Goal: Task Accomplishment & Management: Complete application form

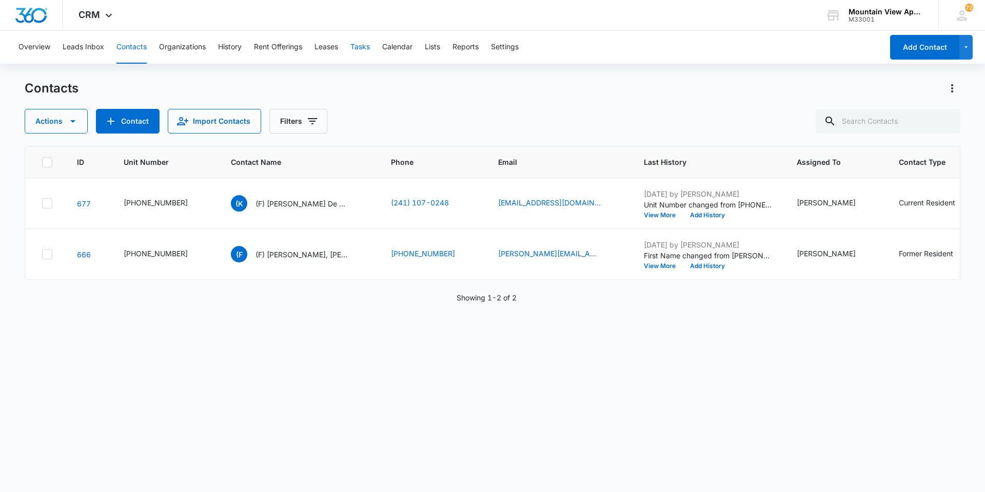
click at [360, 41] on button "Tasks" at bounding box center [361, 47] width 20 height 33
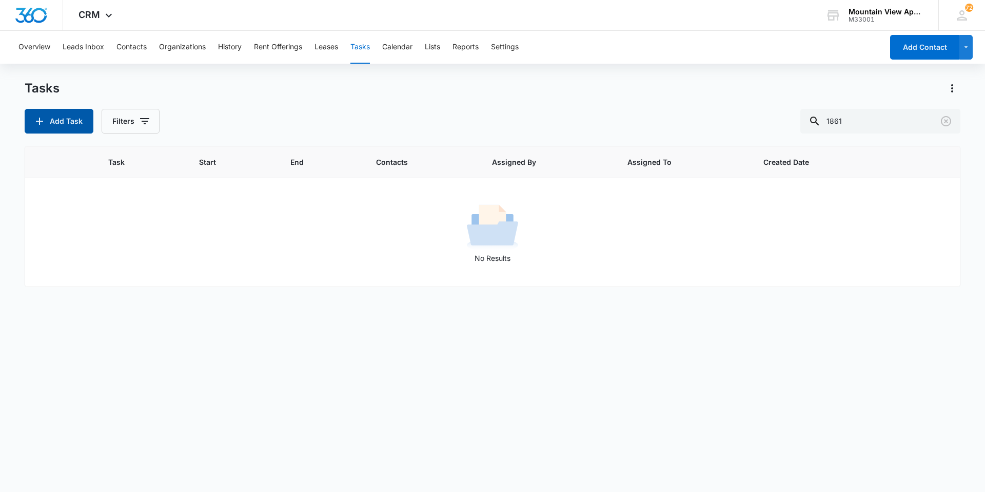
click at [50, 118] on button "Add Task" at bounding box center [59, 121] width 69 height 25
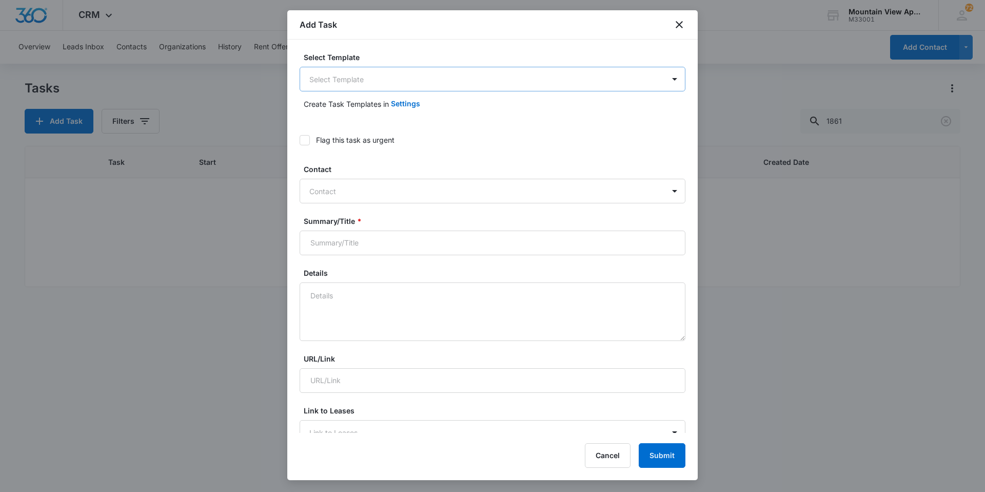
click at [448, 77] on body "CRM Apps Reputation Websites Forms CRM Email Social Content Ads Intelligence Fi…" at bounding box center [492, 246] width 985 height 492
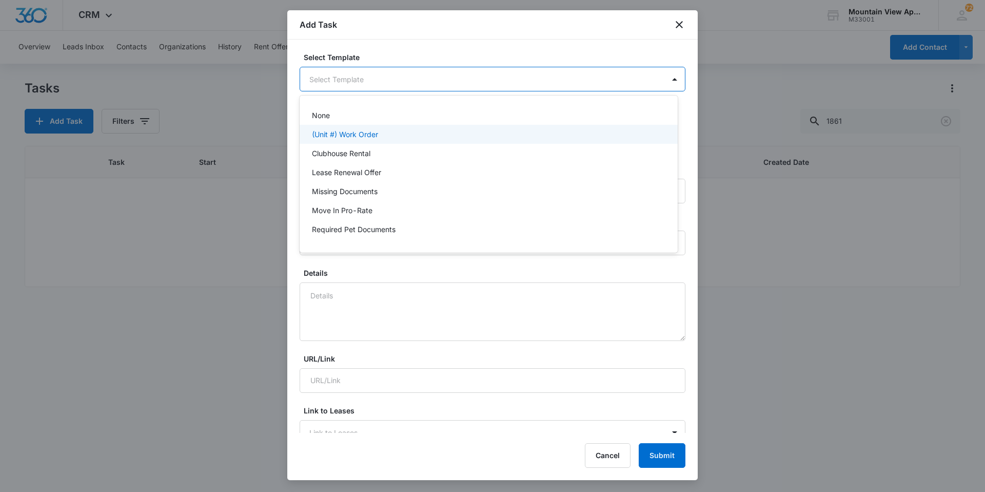
click at [371, 143] on div "(Unit #) Work Order" at bounding box center [489, 134] width 378 height 19
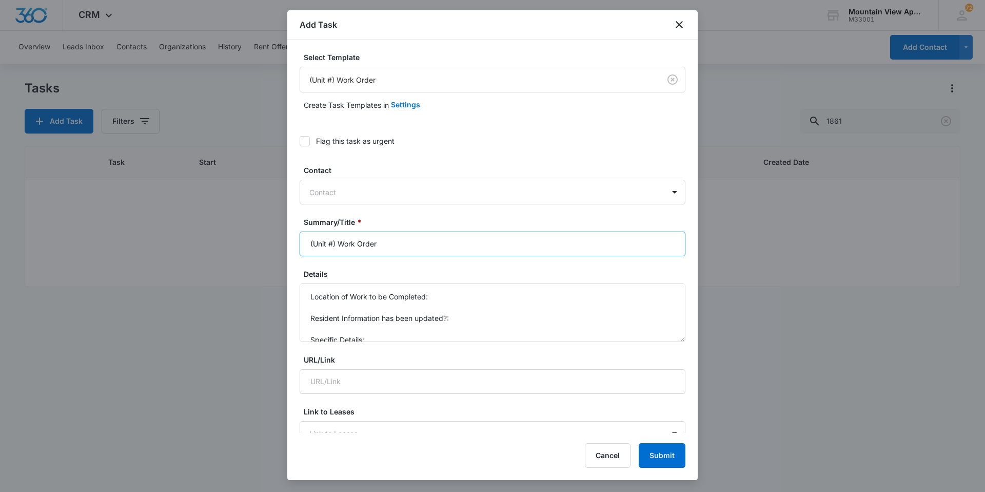
click at [333, 241] on input "(Unit #) Work Order" at bounding box center [493, 243] width 386 height 25
type input "(1853-G7) Work Order"
click at [436, 296] on textarea "Location of Work to be Completed: Resident Information has been updated?: Speci…" at bounding box center [493, 312] width 386 height 59
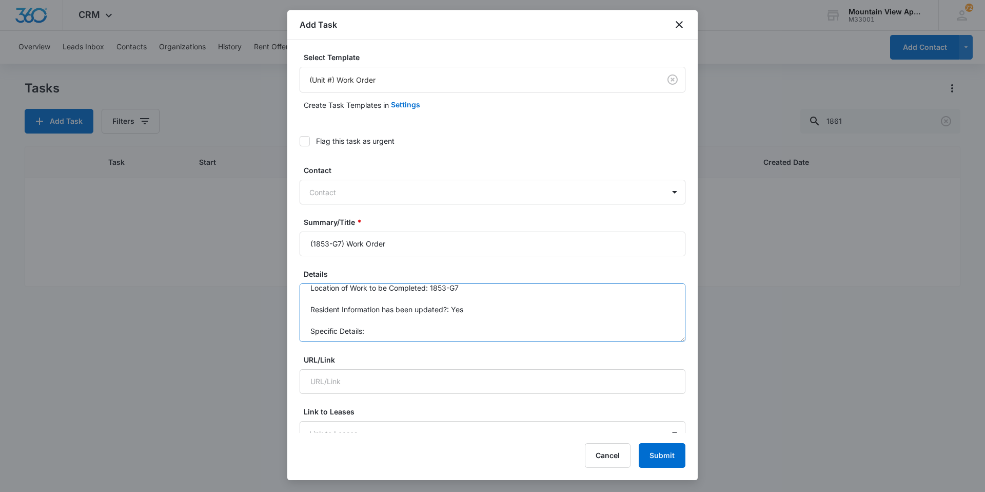
scroll to position [11, 0]
click at [414, 328] on textarea "Location of Work to be Completed: 1853-G7 Resident Information has been updated…" at bounding box center [493, 312] width 386 height 59
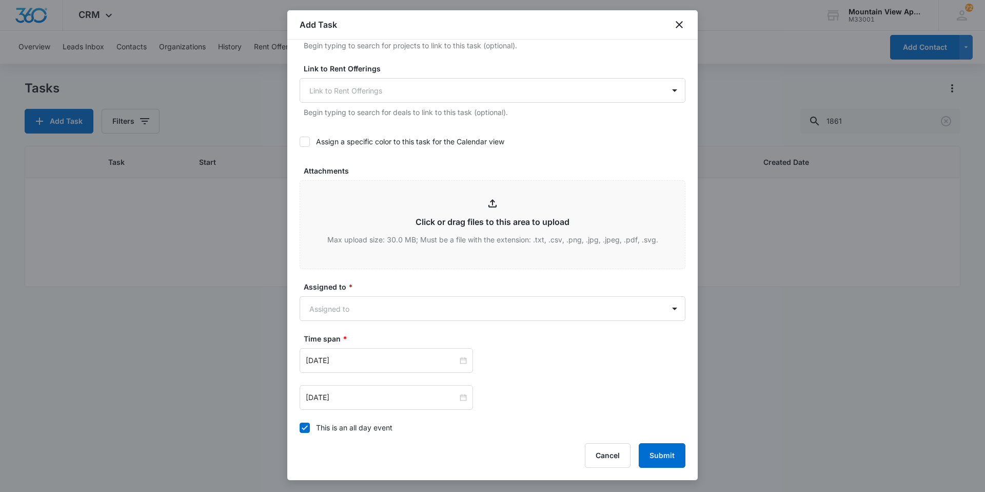
scroll to position [411, 0]
type textarea "Location of Work to be Completed: 1853-G7 Resident Information has been updated…"
click at [435, 321] on form "Select Template (Unit #) Work Order Create Task Templates in Settings Flag this…" at bounding box center [493, 109] width 386 height 936
click at [427, 298] on body "CRM Apps Reputation Websites Forms CRM Email Social Content Ads Intelligence Fi…" at bounding box center [492, 246] width 985 height 492
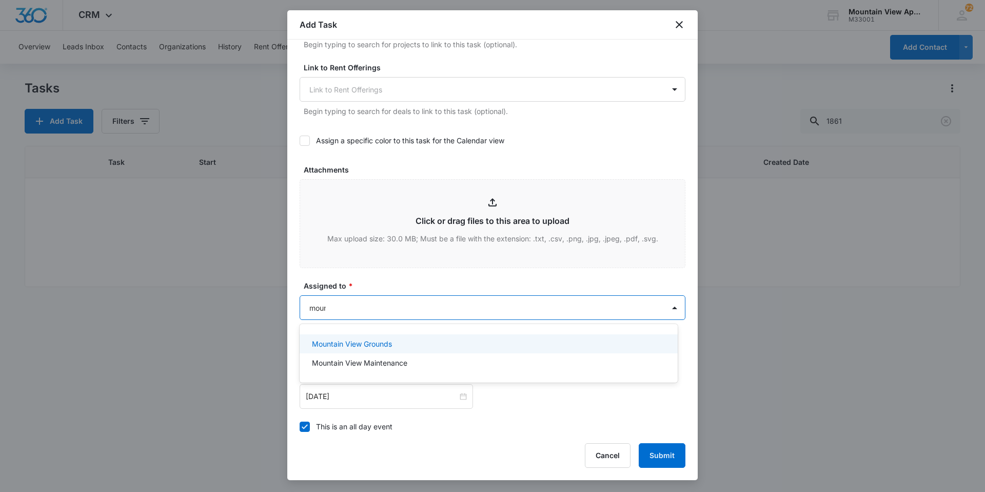
type input "mount"
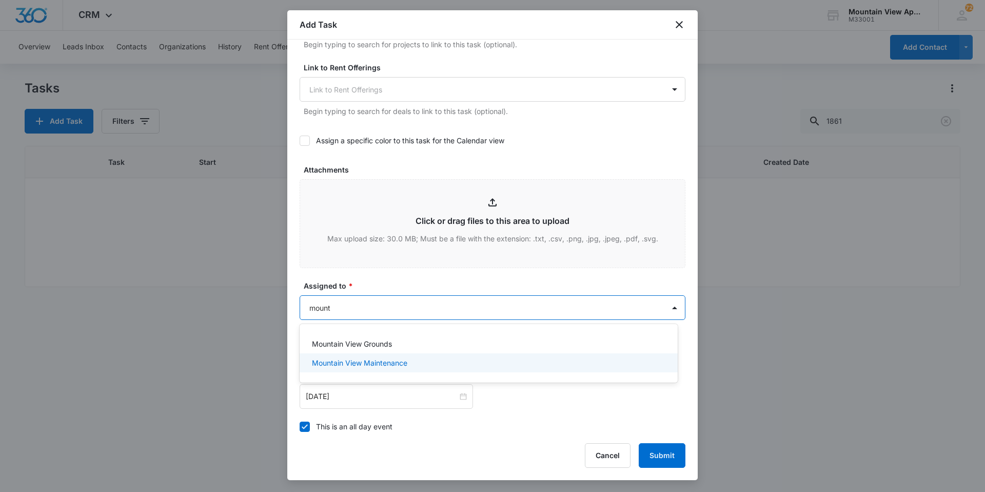
click at [430, 361] on div "Mountain View Maintenance" at bounding box center [488, 362] width 352 height 11
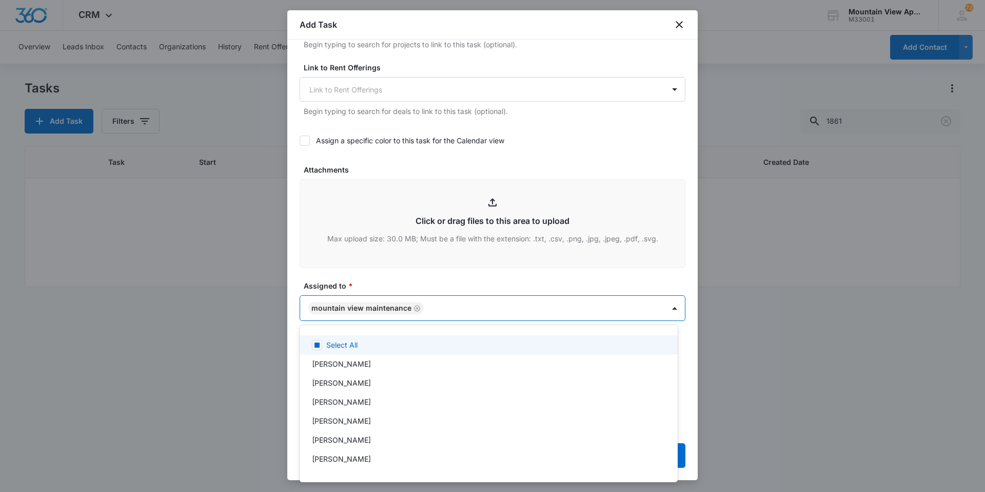
click at [437, 281] on div at bounding box center [492, 246] width 985 height 492
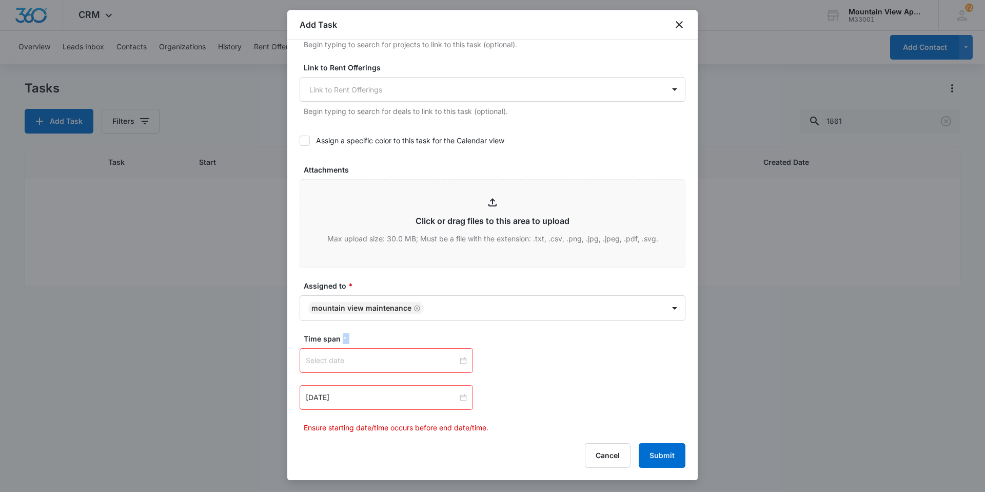
click at [459, 360] on div at bounding box center [386, 360] width 161 height 11
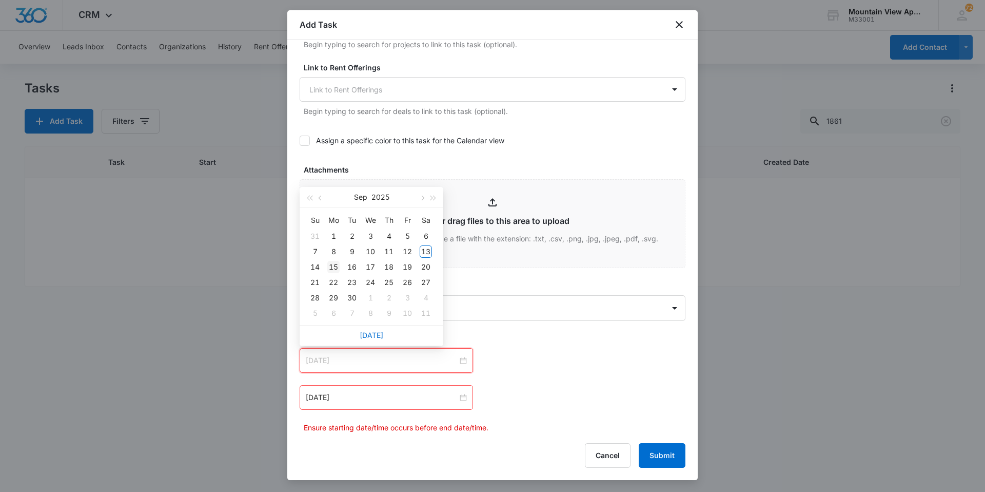
type input "[DATE]"
click at [336, 267] on div "15" at bounding box center [333, 267] width 12 height 12
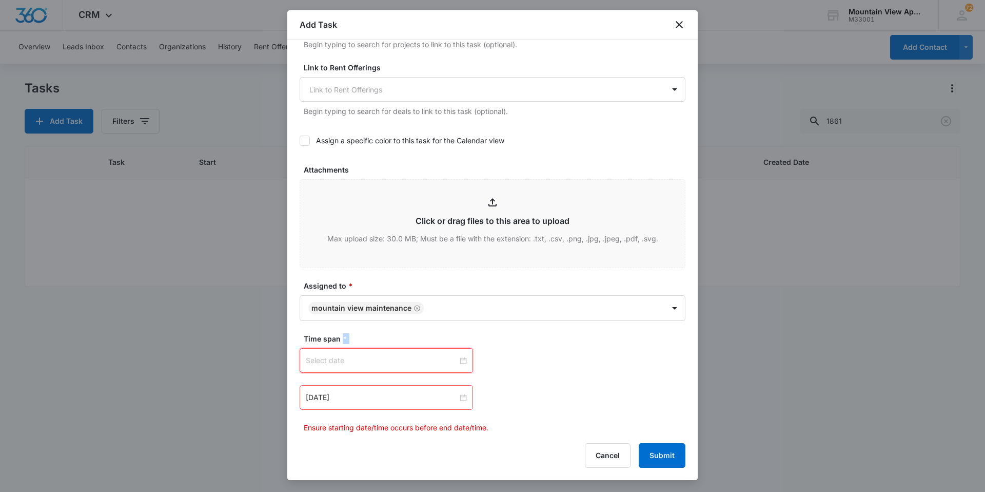
click at [460, 361] on div at bounding box center [386, 360] width 161 height 11
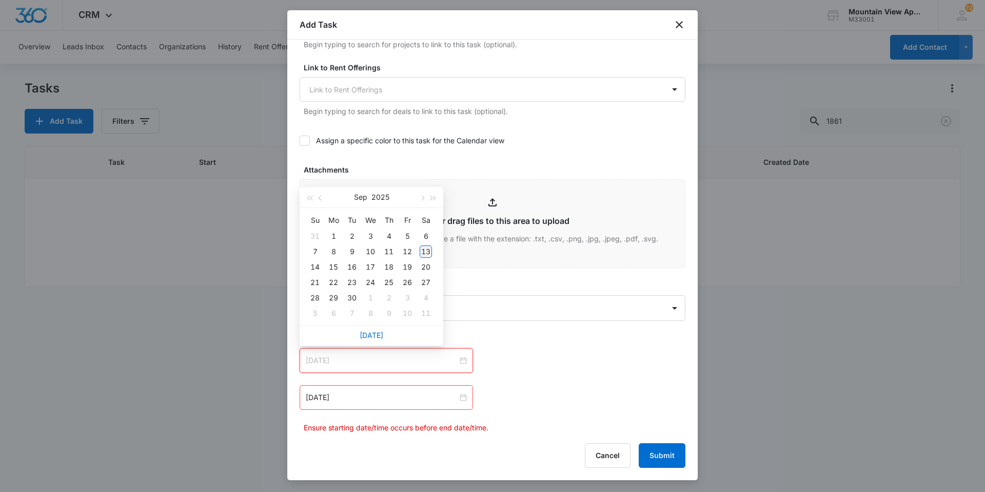
type input "[DATE]"
click at [422, 250] on div "13" at bounding box center [426, 251] width 12 height 12
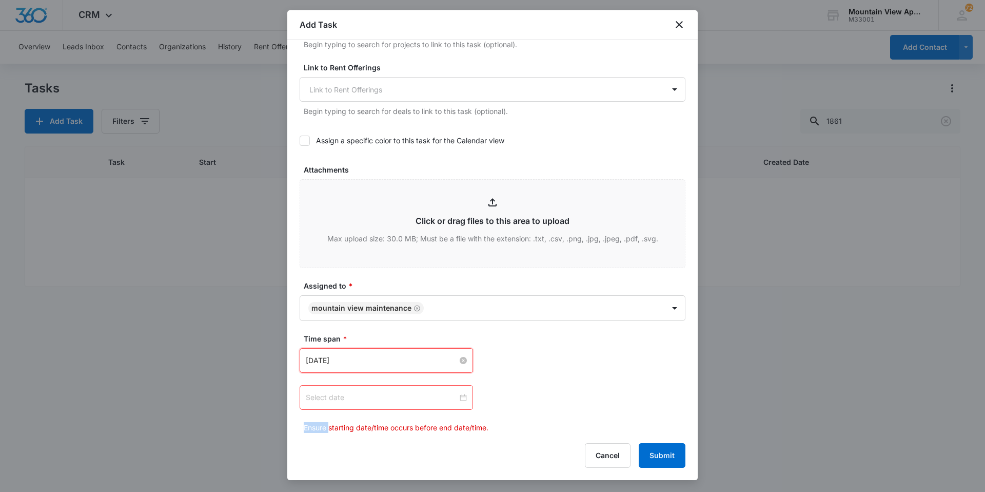
click at [460, 397] on div at bounding box center [386, 397] width 161 height 11
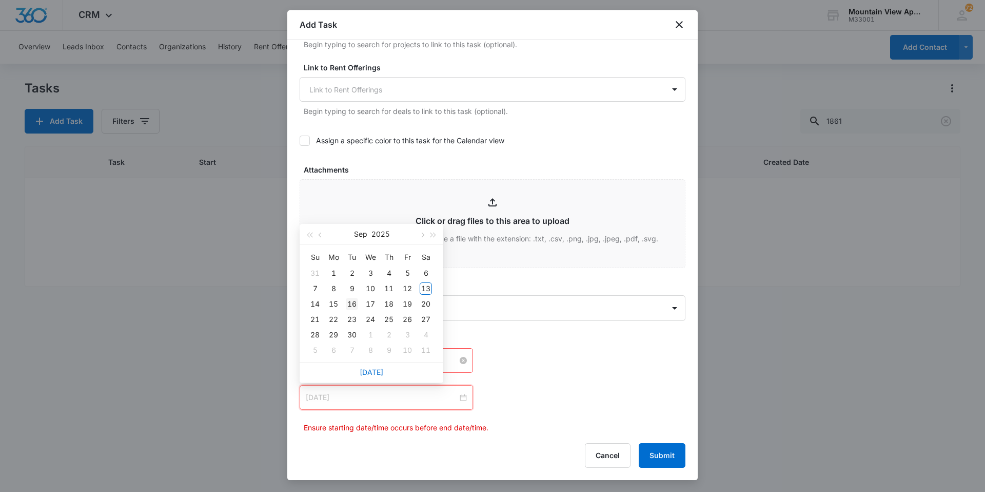
type input "[DATE]"
click at [351, 306] on div "16" at bounding box center [352, 304] width 12 height 12
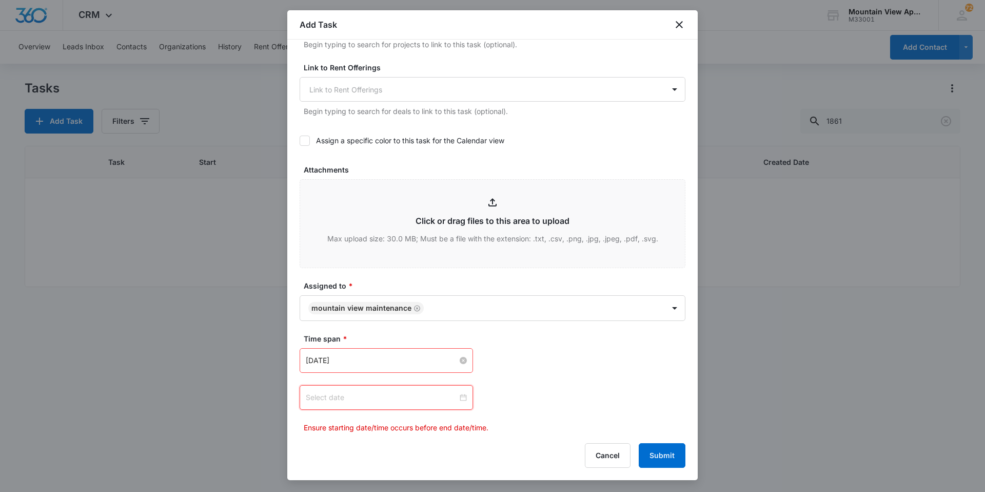
click at [462, 398] on div at bounding box center [386, 397] width 161 height 11
type input "[DATE]"
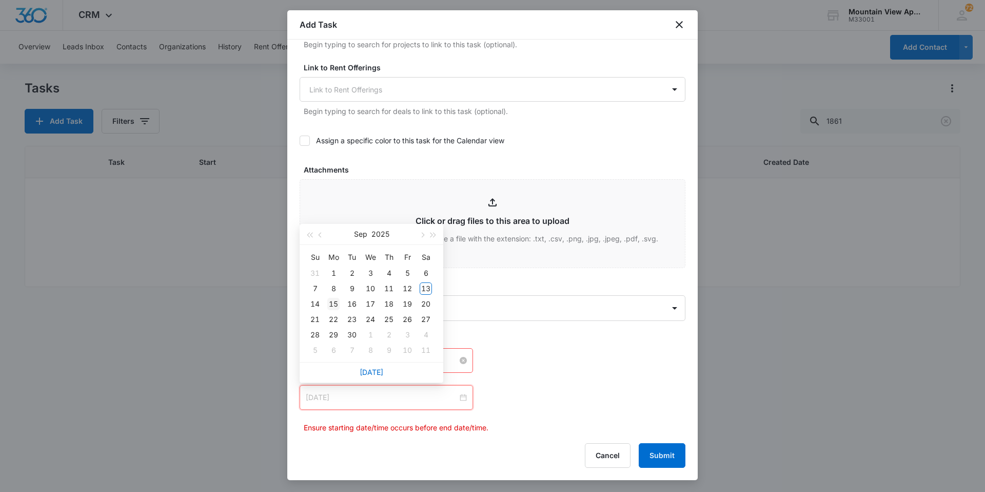
type input "[DATE]"
click at [332, 303] on div "15" at bounding box center [333, 304] width 12 height 12
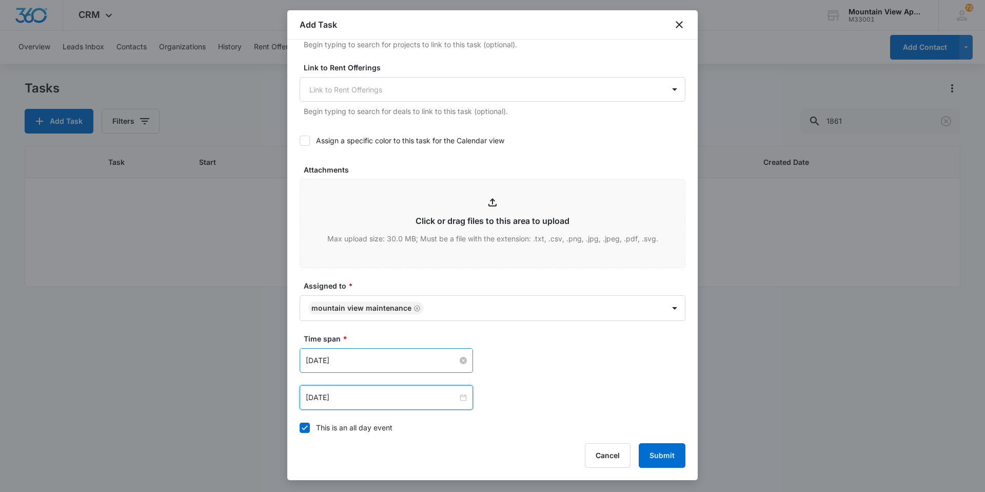
click at [634, 390] on div "[DATE] [DATE] Su Mo Tu We Th Fr Sa 31 1 2 3 4 5 6 7 8 9 10 11 12 13 14 15 16 17…" at bounding box center [493, 397] width 386 height 25
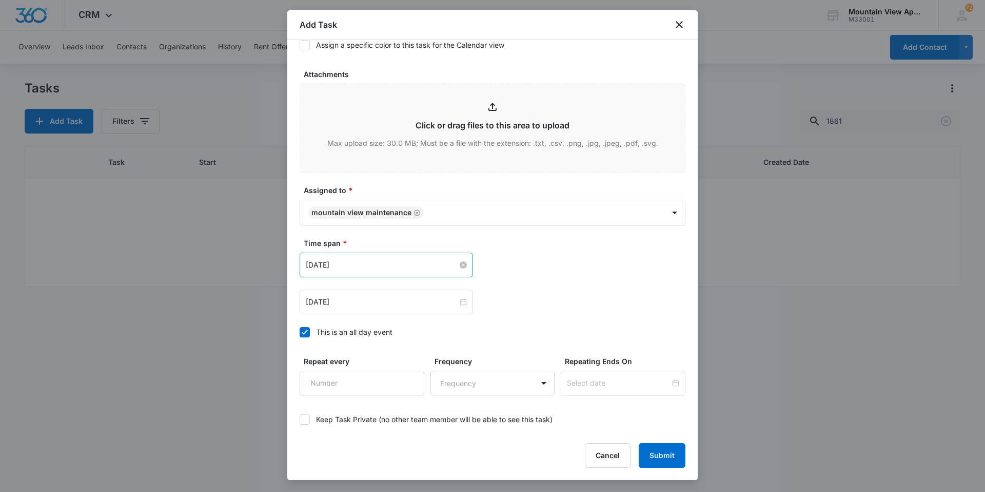
scroll to position [556, 0]
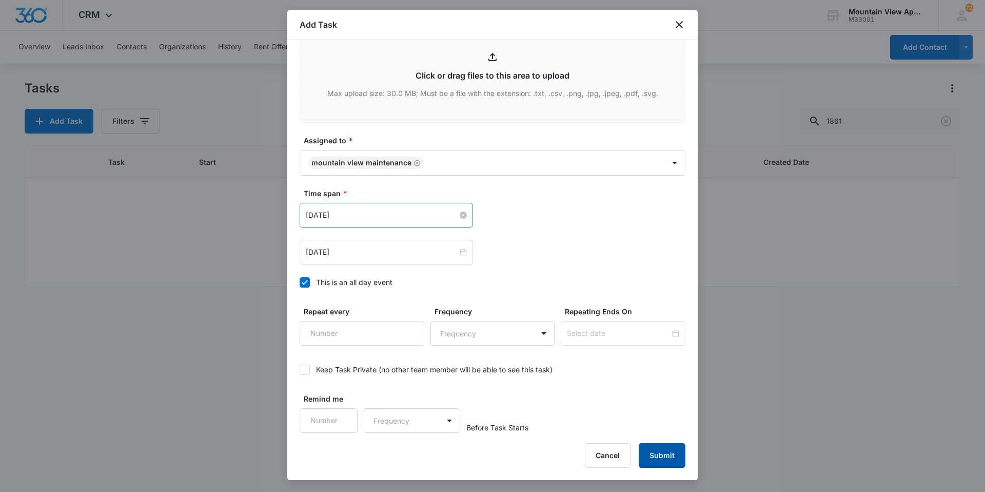
click at [677, 451] on button "Submit" at bounding box center [662, 455] width 47 height 25
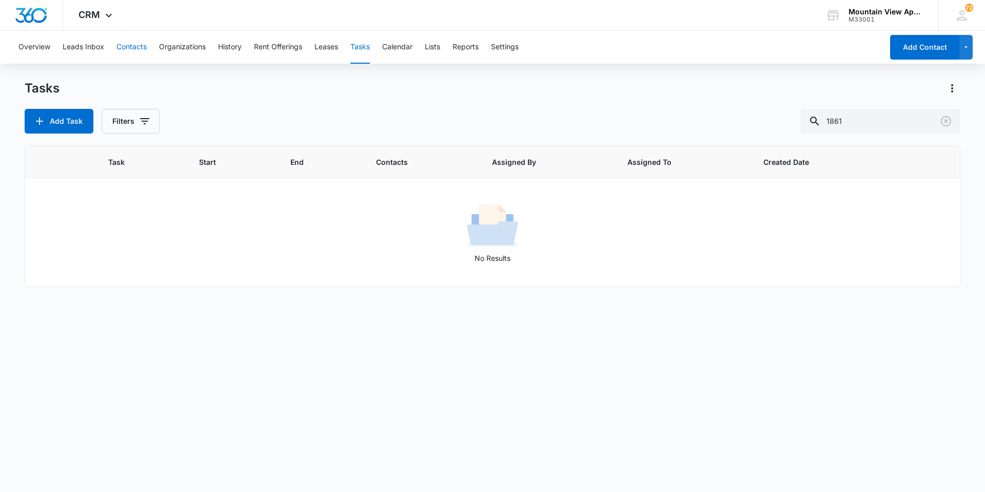
click at [132, 46] on button "Contacts" at bounding box center [132, 47] width 30 height 33
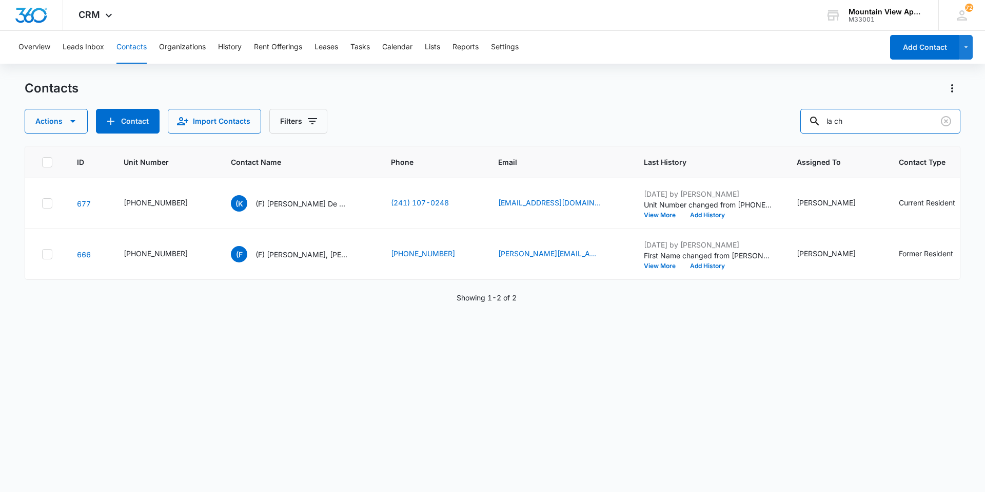
drag, startPoint x: 884, startPoint y: 122, endPoint x: 478, endPoint y: 80, distance: 407.6
click at [479, 79] on div "Overview Leads Inbox Contacts Organizations History Rent Offerings Leases Tasks…" at bounding box center [492, 261] width 985 height 460
type input "[PERSON_NAME]"
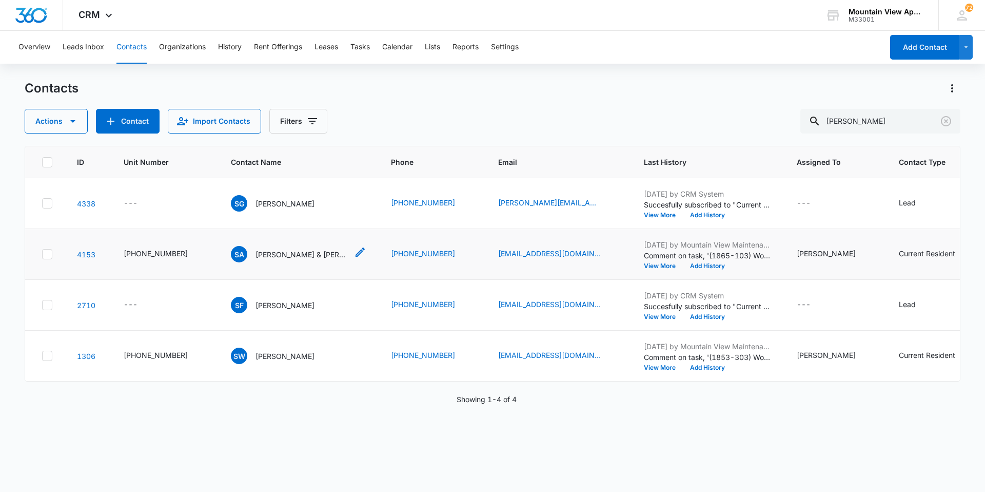
click at [293, 260] on div "SA [PERSON_NAME] & [PERSON_NAME]" at bounding box center [289, 254] width 117 height 16
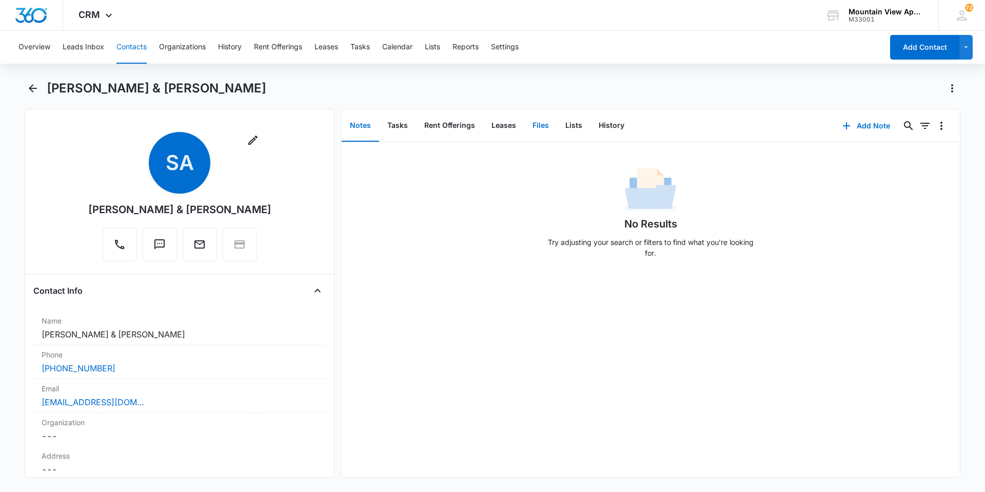
click at [543, 131] on button "Files" at bounding box center [541, 126] width 33 height 32
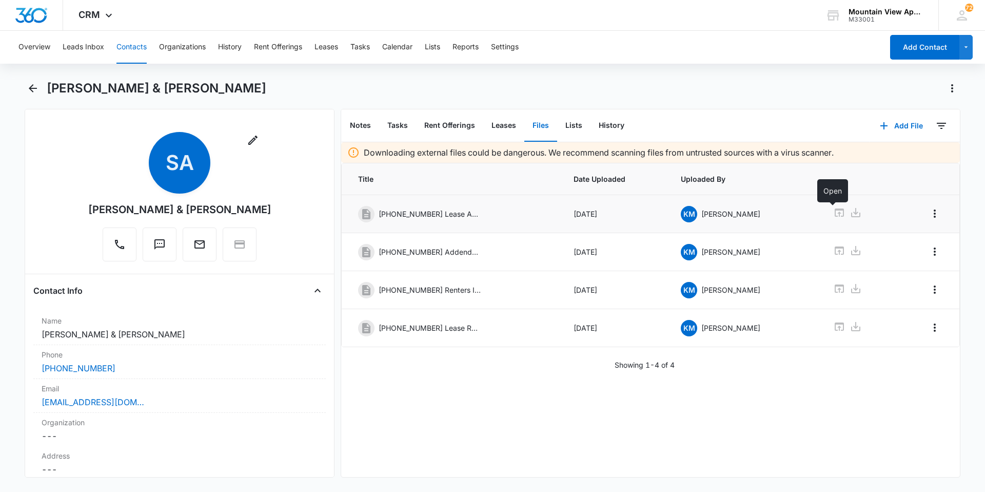
click at [835, 216] on icon at bounding box center [839, 212] width 9 height 8
click at [140, 51] on button "Contacts" at bounding box center [132, 47] width 30 height 33
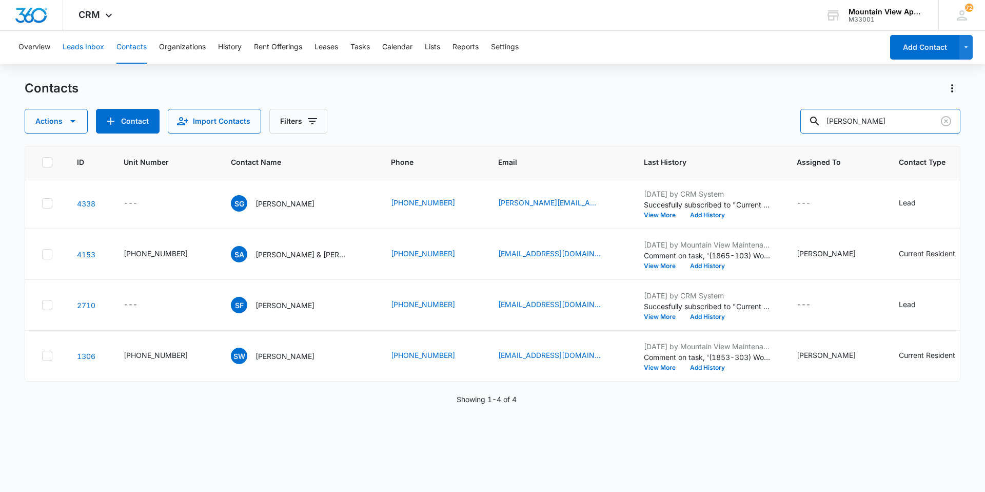
drag, startPoint x: 904, startPoint y: 125, endPoint x: 85, endPoint y: 34, distance: 824.2
click at [85, 34] on div "Overview Leads Inbox Contacts Organizations History Rent Offerings Leases Tasks…" at bounding box center [492, 261] width 985 height 460
type input "ireland"
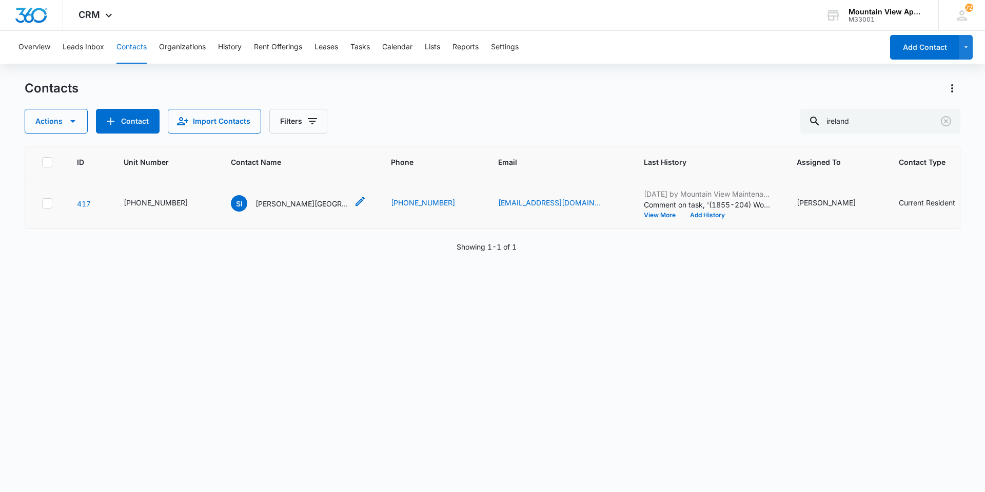
click at [265, 196] on div "SI [PERSON_NAME]" at bounding box center [289, 203] width 117 height 16
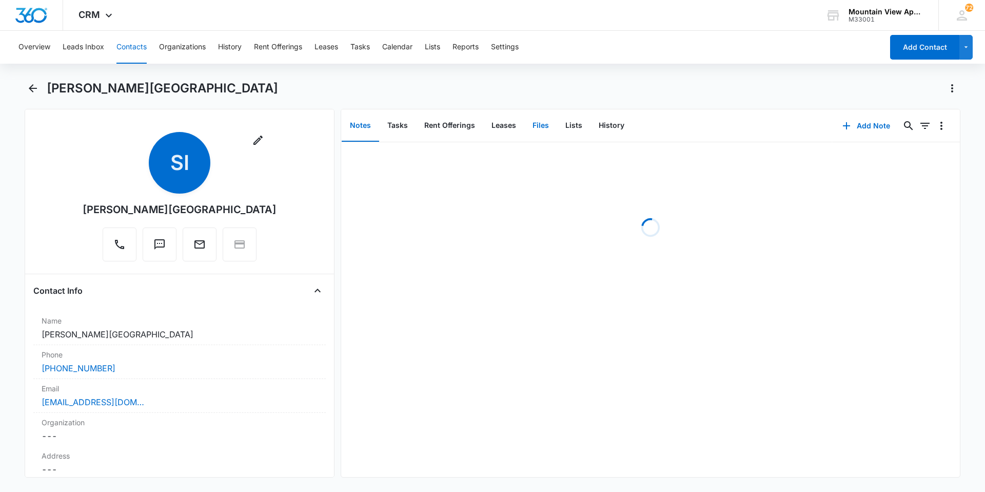
click at [545, 132] on button "Files" at bounding box center [541, 126] width 33 height 32
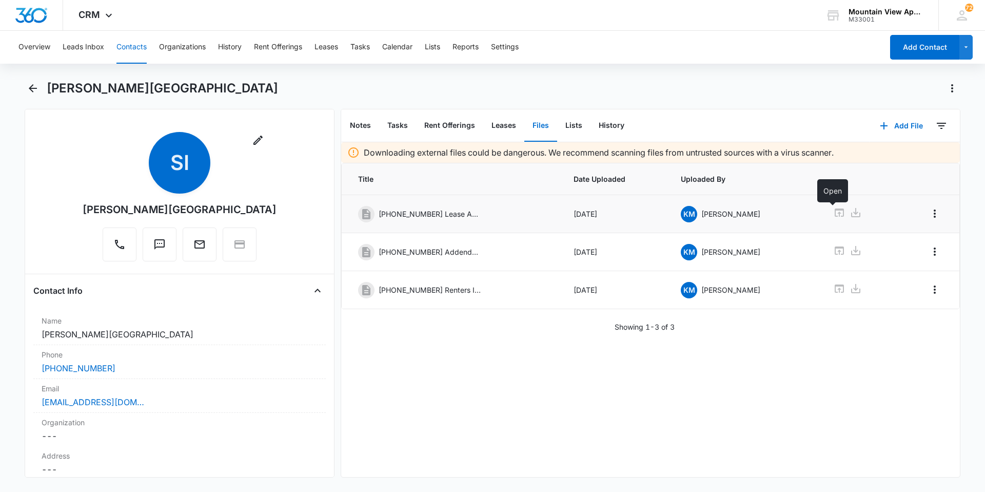
click at [834, 215] on icon at bounding box center [840, 212] width 12 height 12
click at [124, 53] on button "Contacts" at bounding box center [132, 47] width 30 height 33
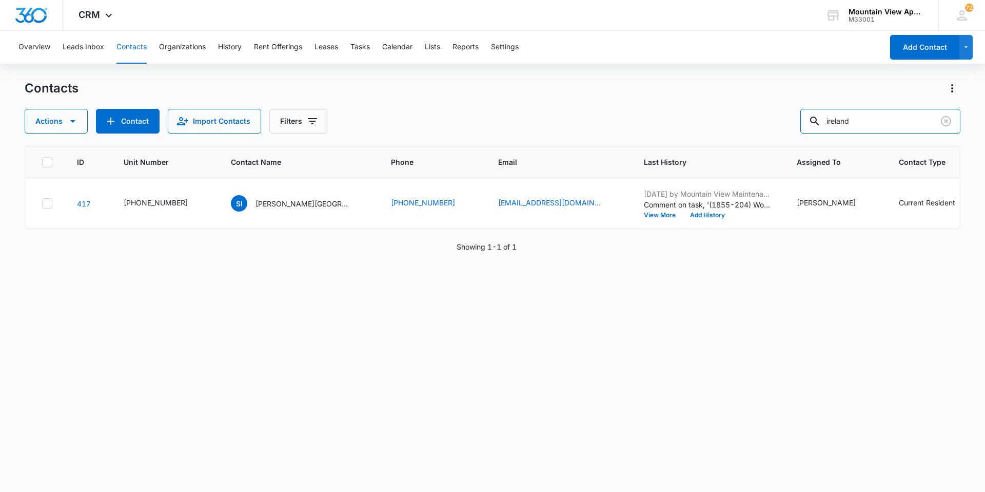
drag, startPoint x: 580, startPoint y: 85, endPoint x: 142, endPoint y: -38, distance: 455.3
click at [142, 0] on html "CRM Apps Reputation Websites Forms CRM Email Social Content Ads Intelligence Fi…" at bounding box center [492, 246] width 985 height 492
type input "[PERSON_NAME]"
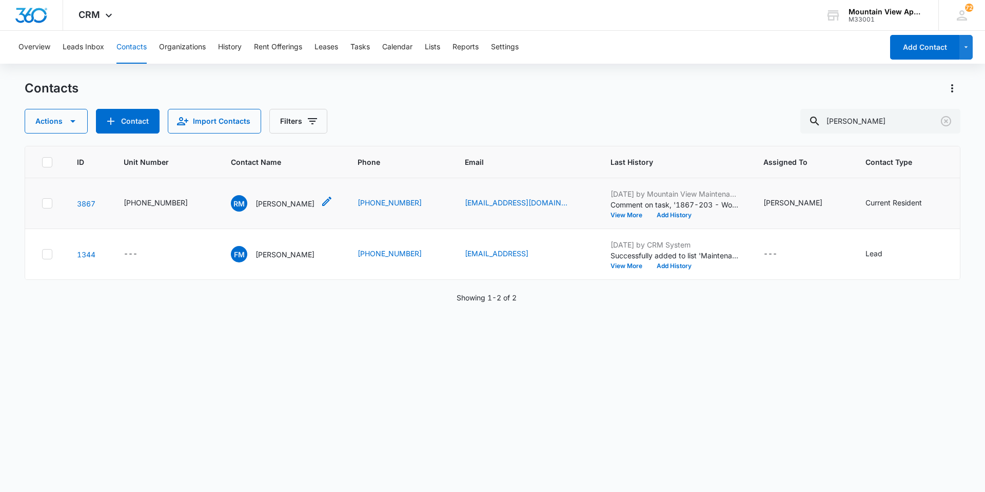
click at [273, 200] on p "[PERSON_NAME]" at bounding box center [285, 203] width 59 height 11
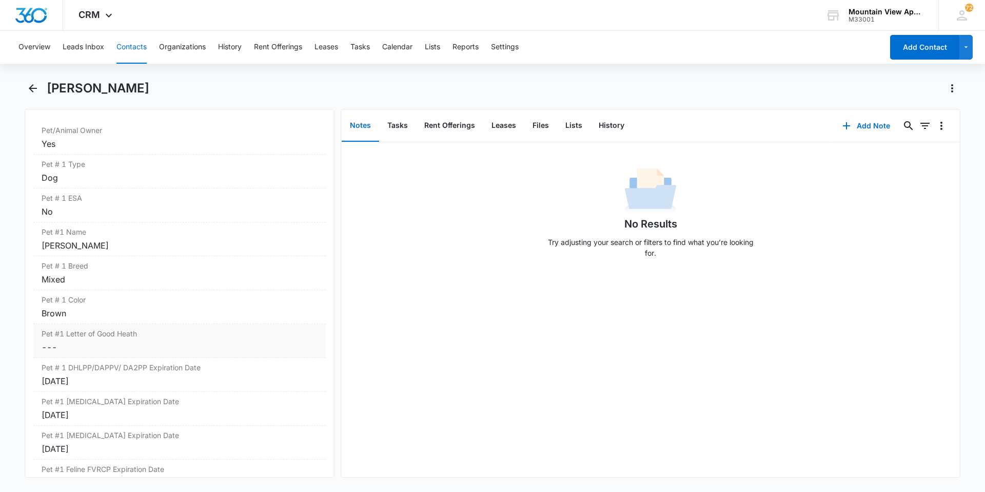
scroll to position [1386, 0]
click at [546, 133] on button "Files" at bounding box center [541, 126] width 33 height 32
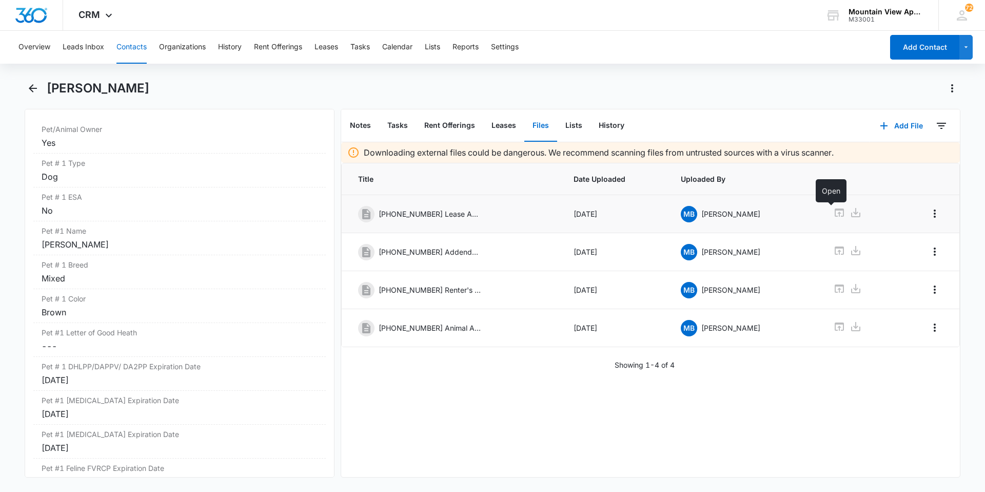
click at [836, 213] on icon at bounding box center [840, 212] width 12 height 12
click at [125, 45] on button "Contacts" at bounding box center [132, 47] width 30 height 33
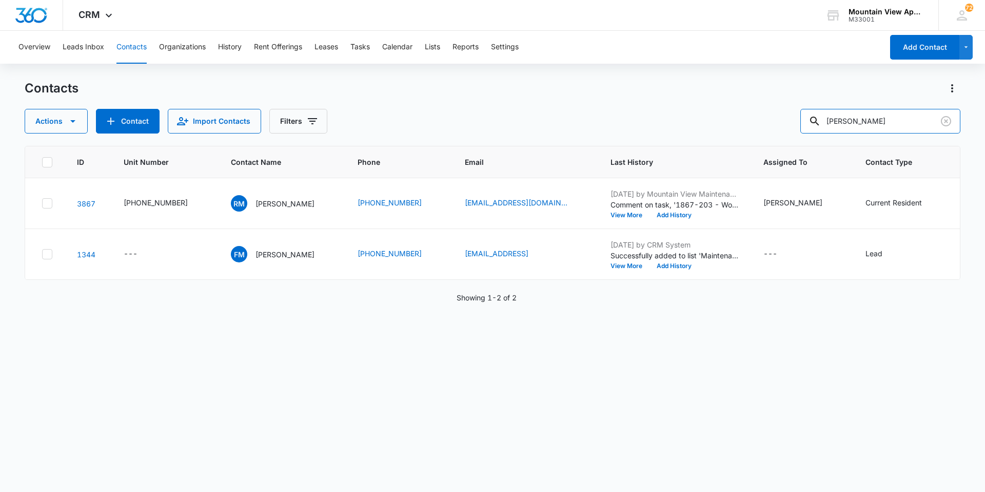
drag, startPoint x: 832, startPoint y: 96, endPoint x: 362, endPoint y: -38, distance: 489.3
click at [362, 0] on html "CRM Apps Reputation Websites Forms CRM Email Social Content Ads Intelligence Fi…" at bounding box center [492, 246] width 985 height 492
type input "[PERSON_NAME]"
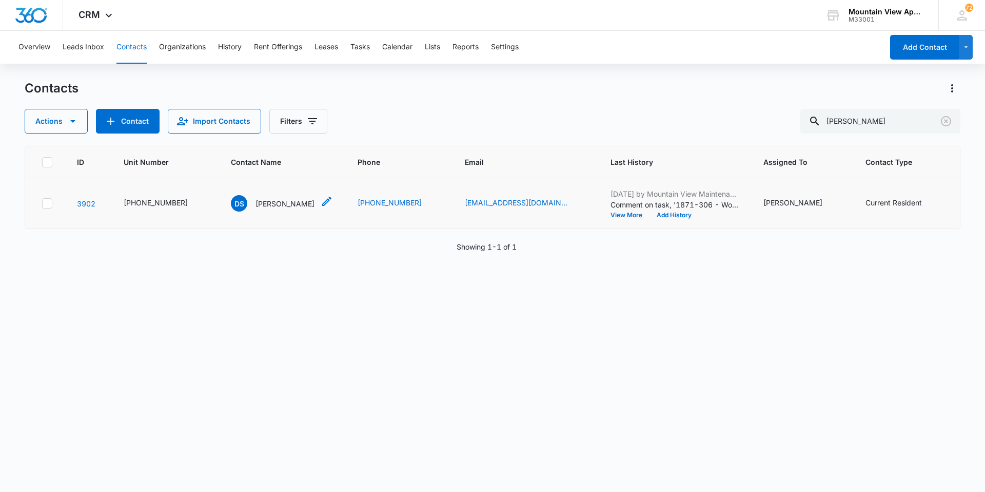
click at [257, 210] on div "DS [PERSON_NAME]" at bounding box center [273, 203] width 84 height 16
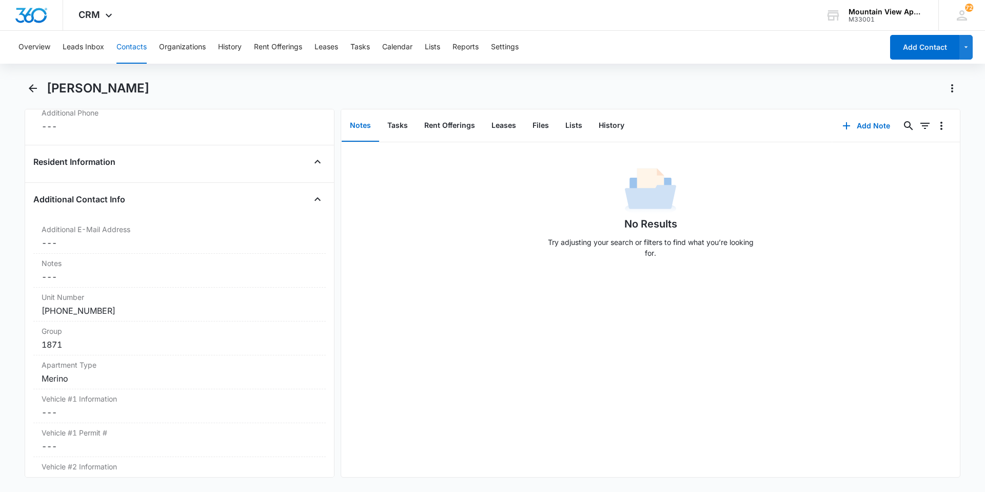
scroll to position [821, 0]
